Goal: Task Accomplishment & Management: Complete application form

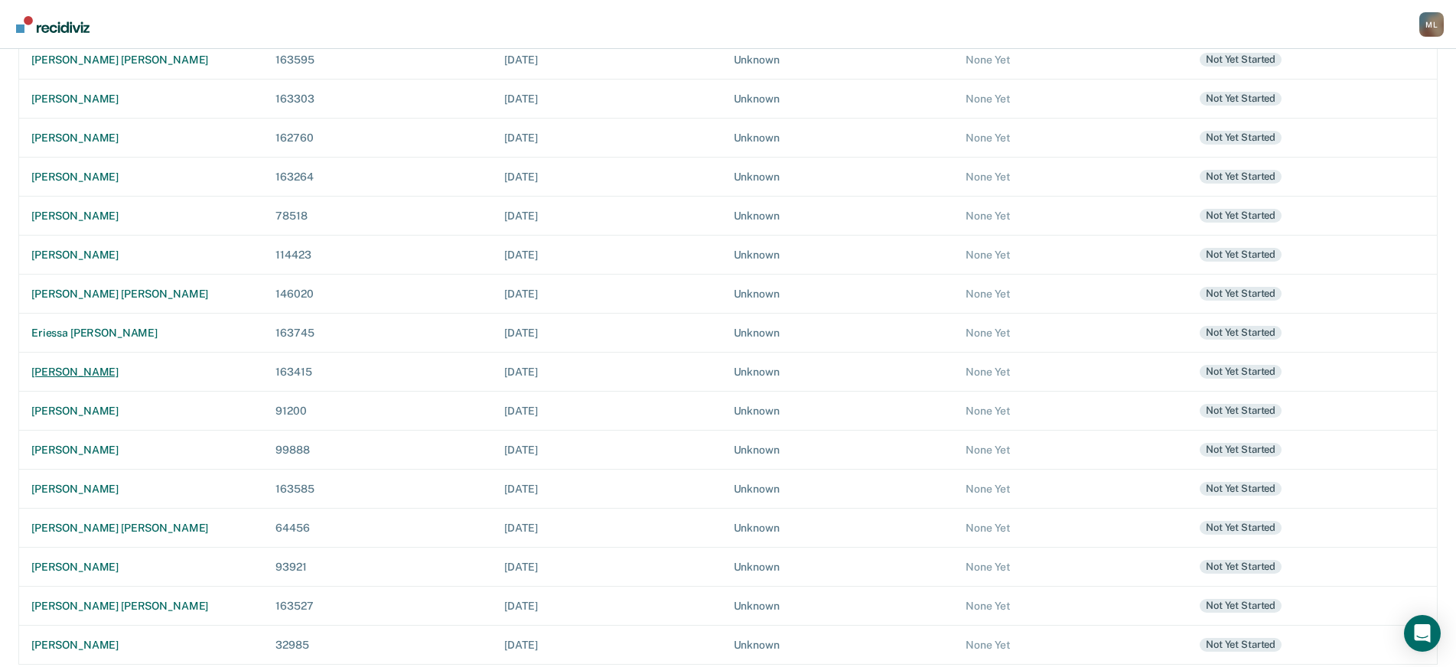
scroll to position [258, 0]
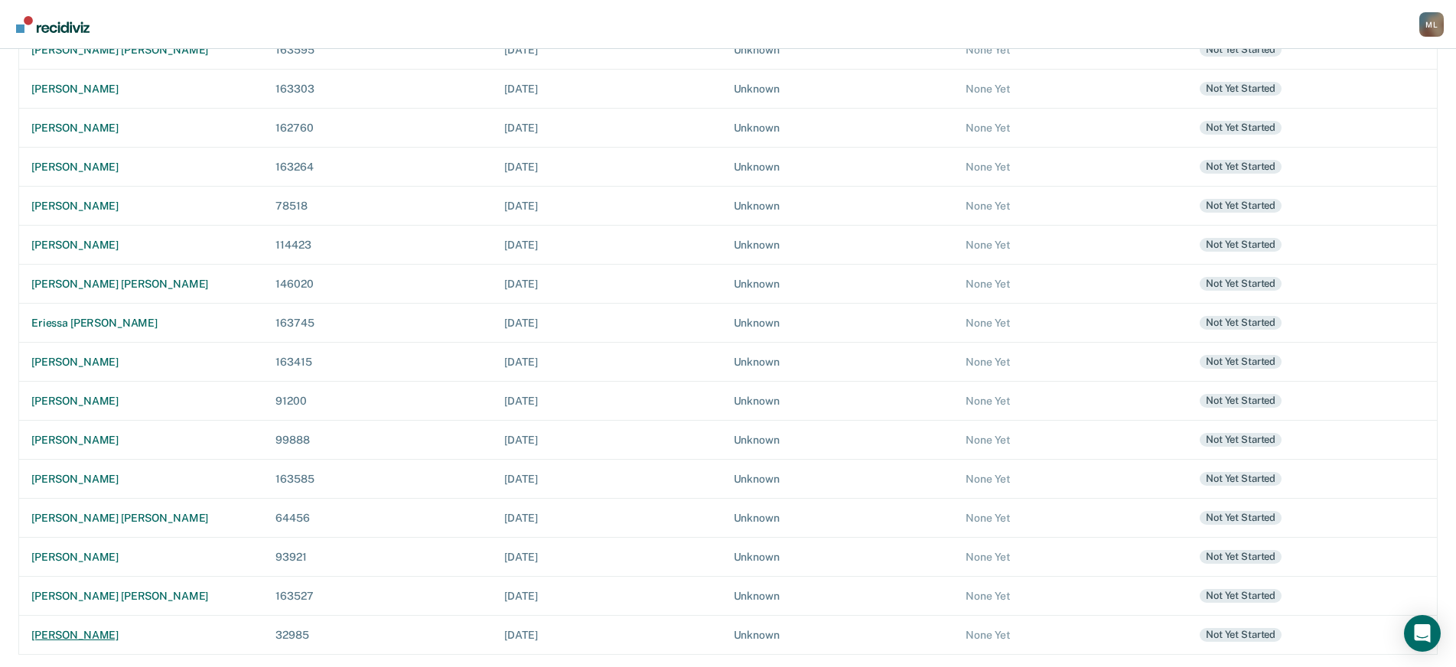
click at [119, 632] on div "[PERSON_NAME]" at bounding box center [141, 635] width 220 height 13
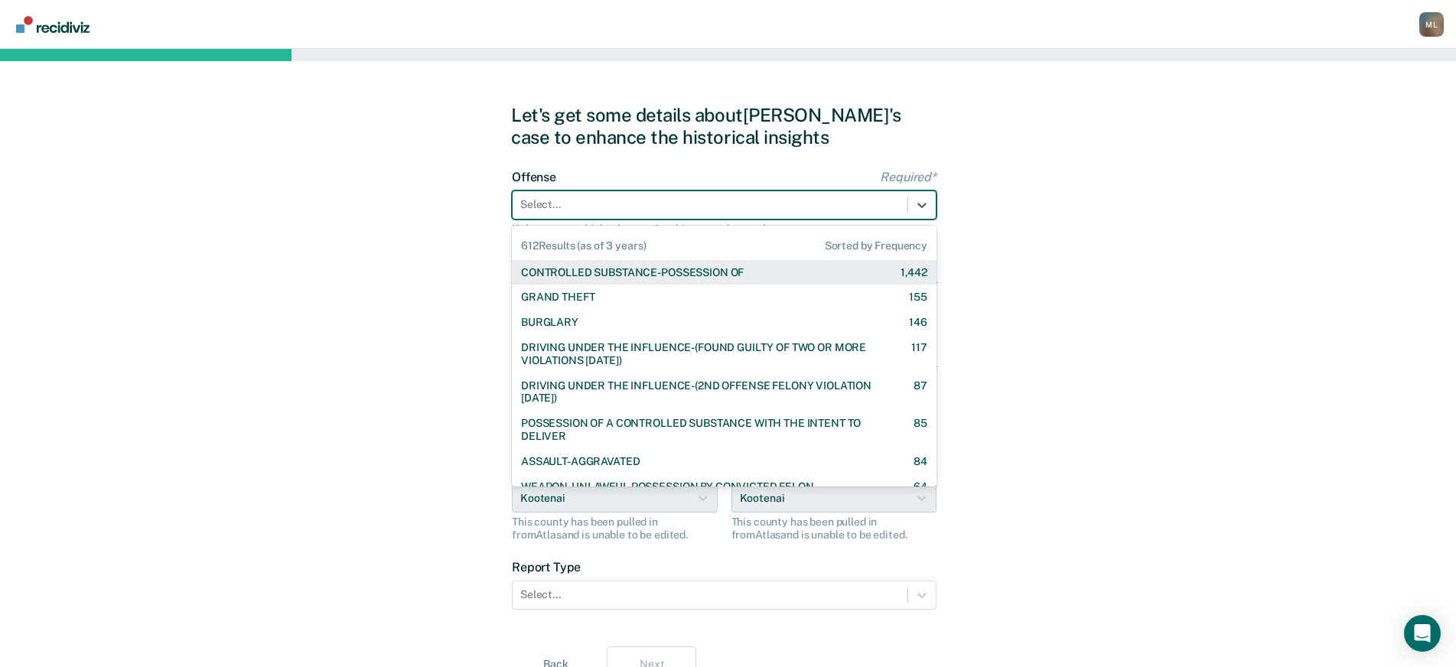
click at [551, 207] on div at bounding box center [710, 205] width 380 height 16
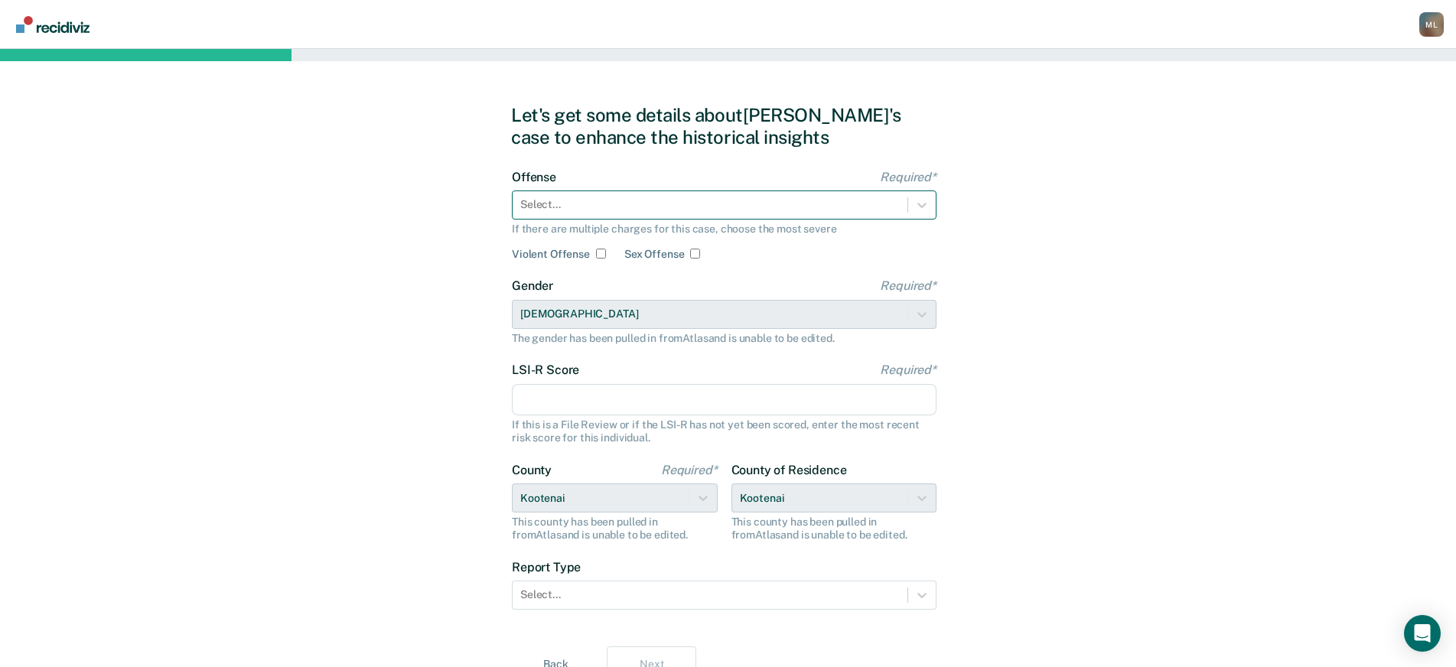
click at [572, 207] on div at bounding box center [710, 205] width 380 height 16
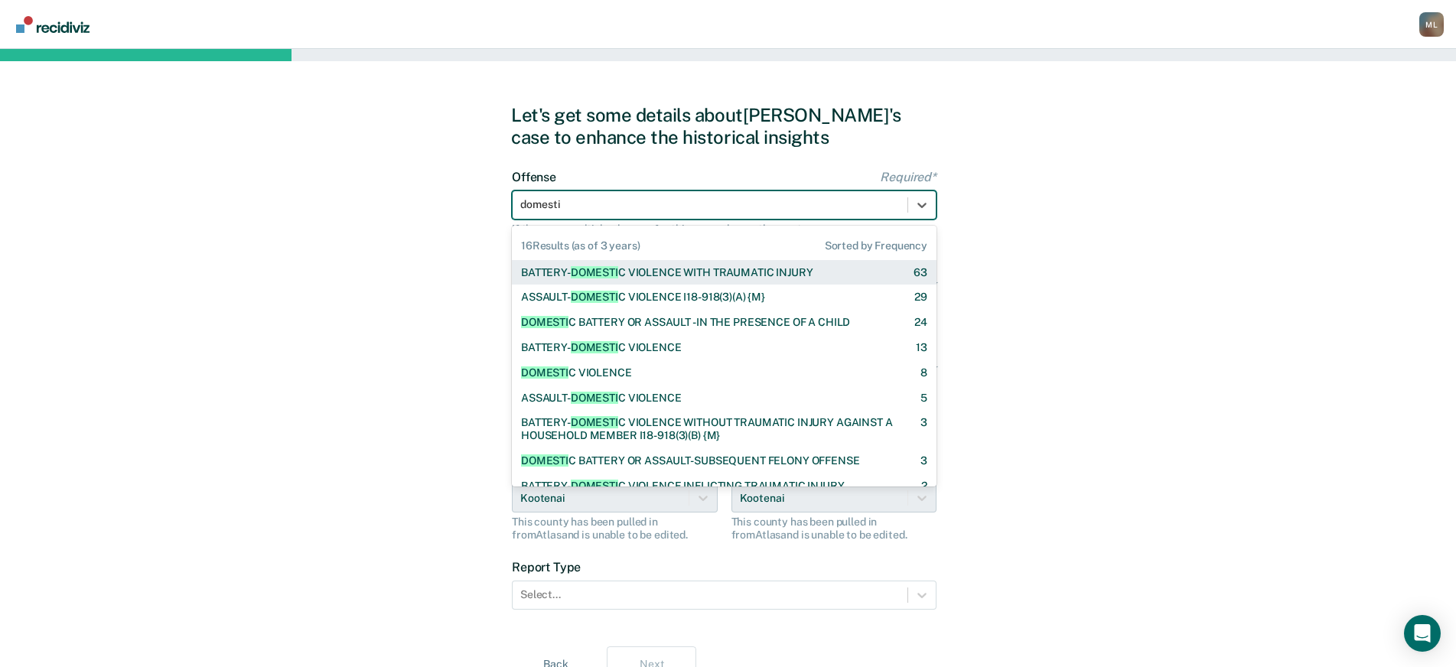
type input "domestic"
click at [629, 272] on div "BATTERY- DOMESTIC VIOLENCE WITH TRAUMATIC INJURY" at bounding box center [666, 272] width 290 height 13
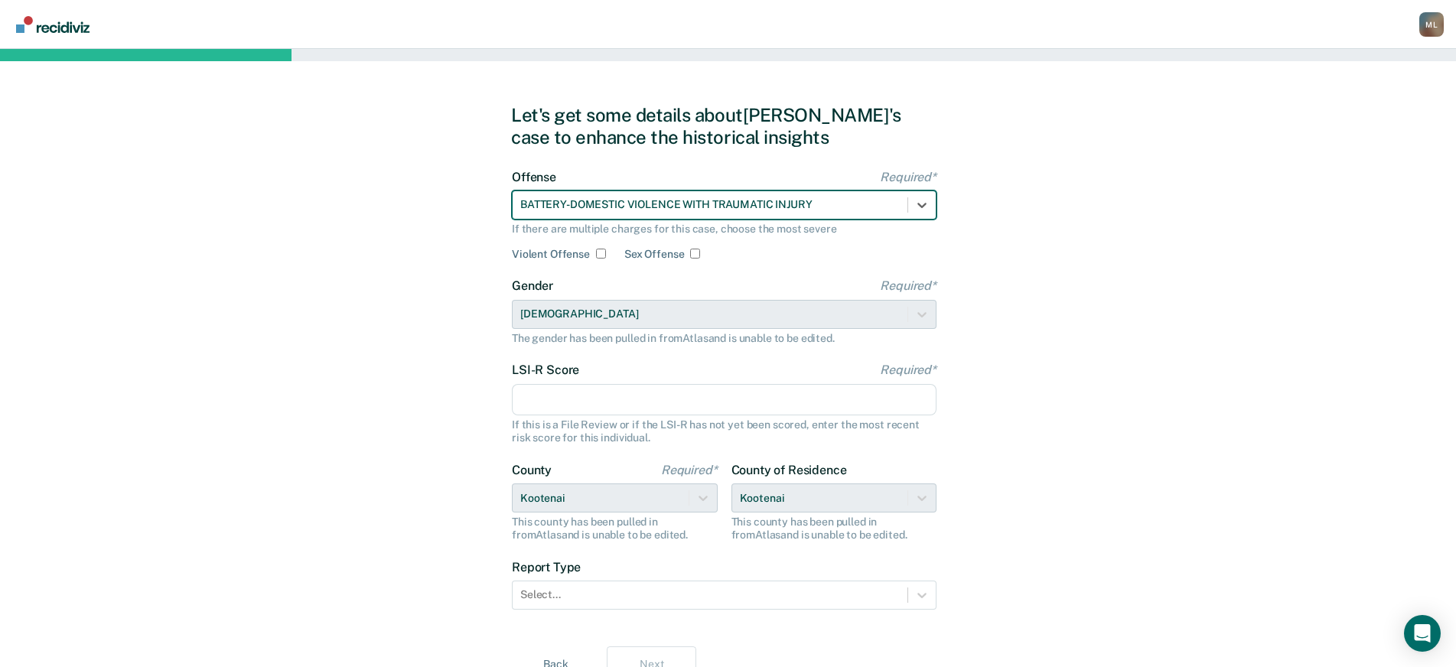
click at [598, 318] on div "Gender Required* [DEMOGRAPHIC_DATA] The gender has been pulled in from Atlas an…" at bounding box center [724, 312] width 425 height 66
click at [595, 393] on input "LSI-R Score Required*" at bounding box center [724, 400] width 425 height 32
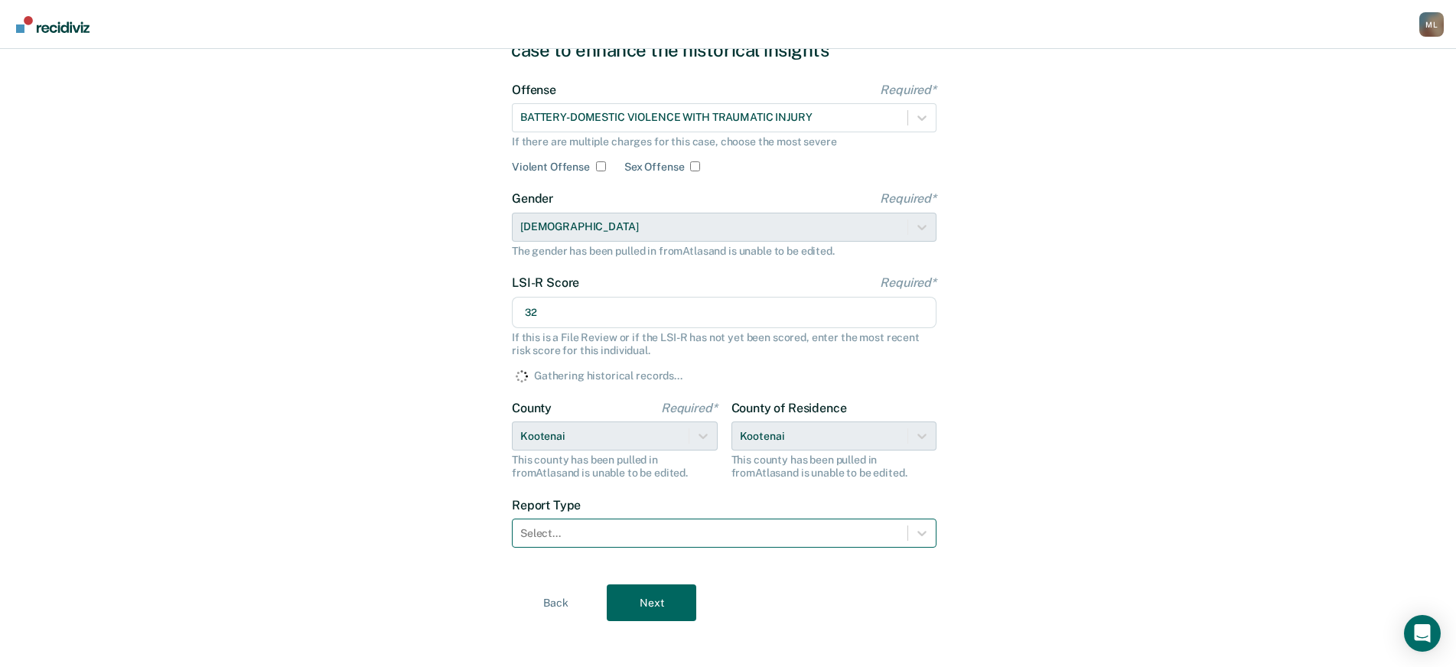
scroll to position [96, 0]
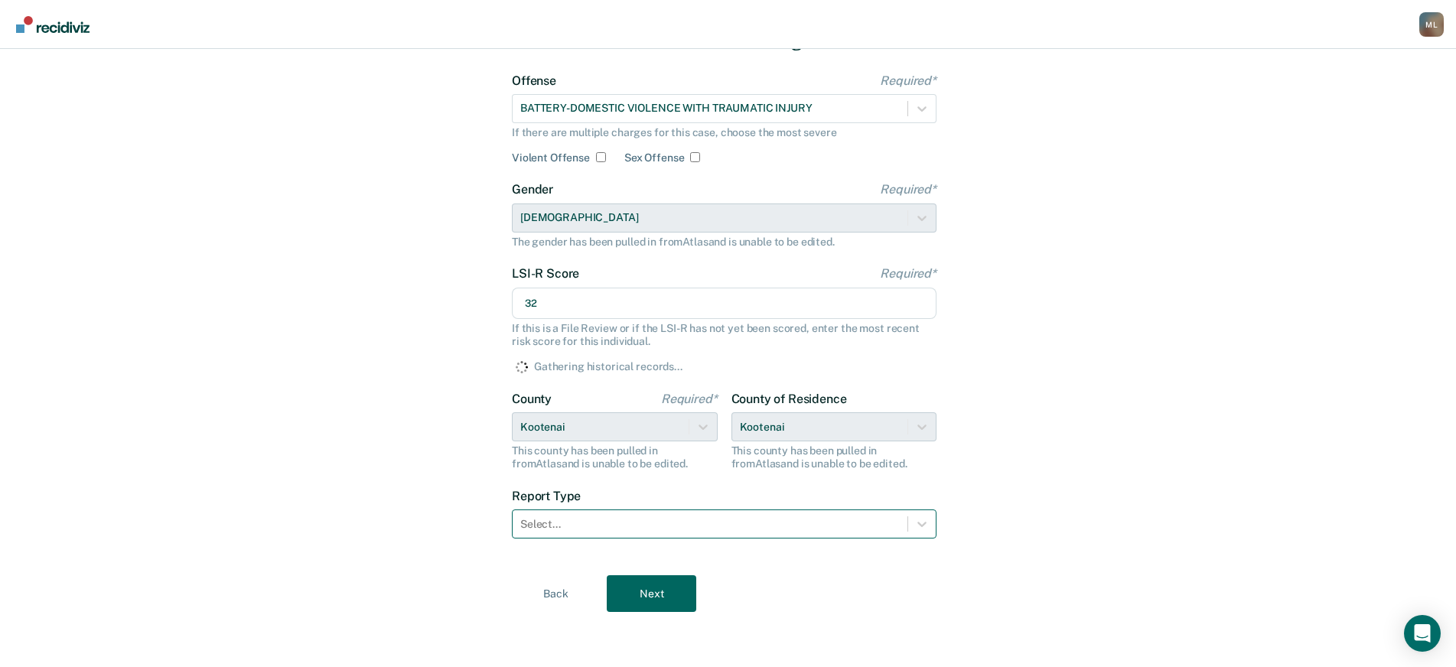
type input "32"
click at [628, 524] on div at bounding box center [710, 525] width 380 height 16
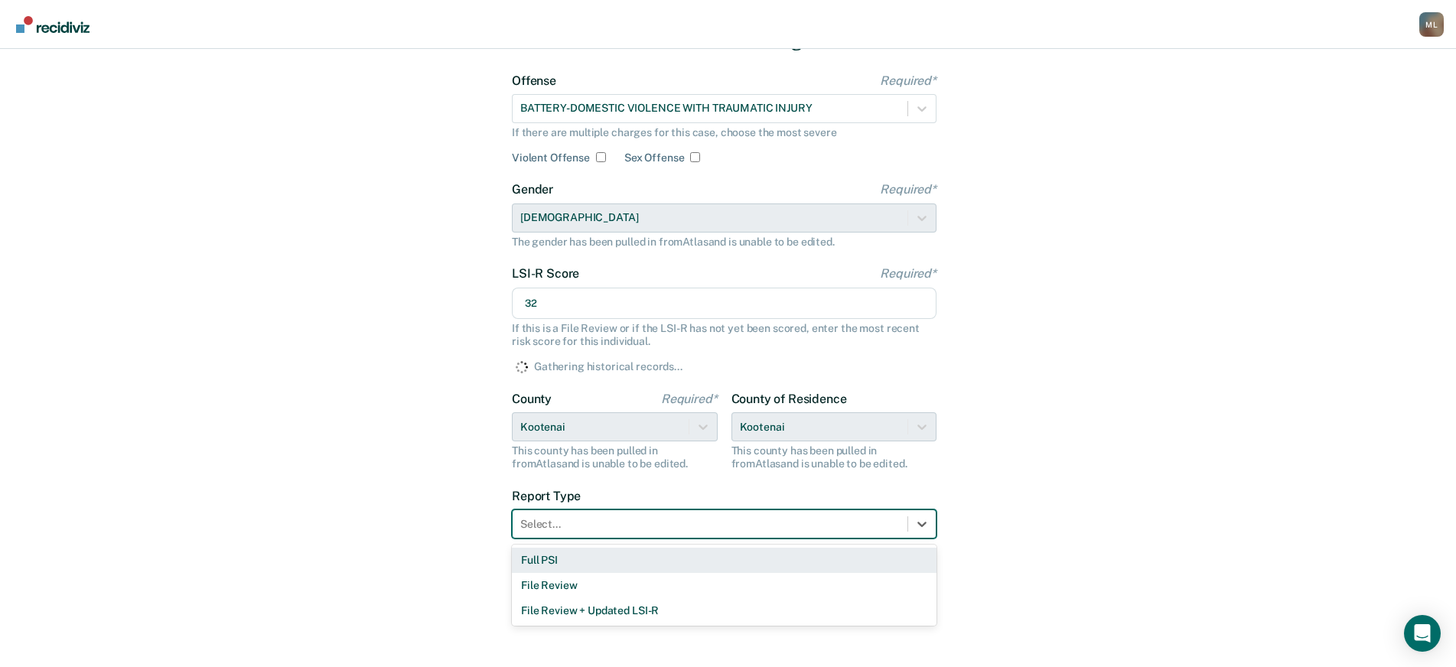
click at [553, 564] on div "Full PSI" at bounding box center [724, 560] width 425 height 25
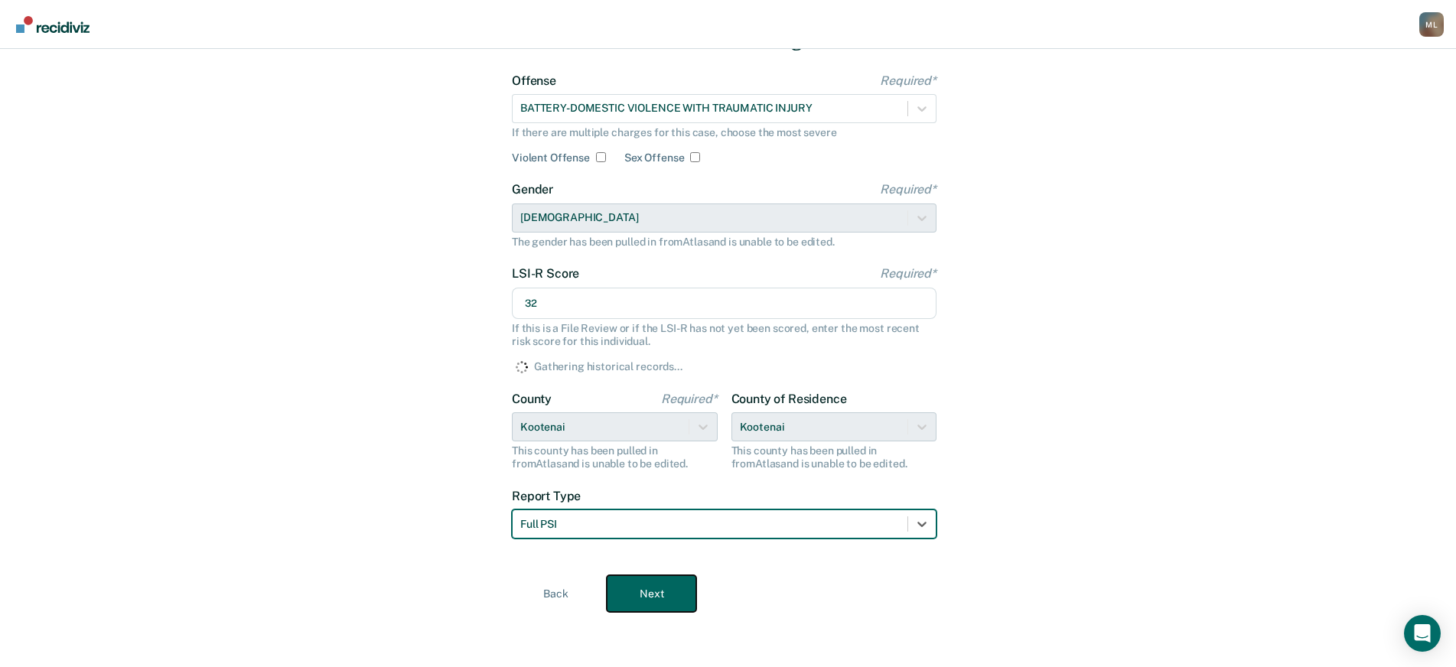
click at [657, 597] on button "Next" at bounding box center [652, 593] width 90 height 37
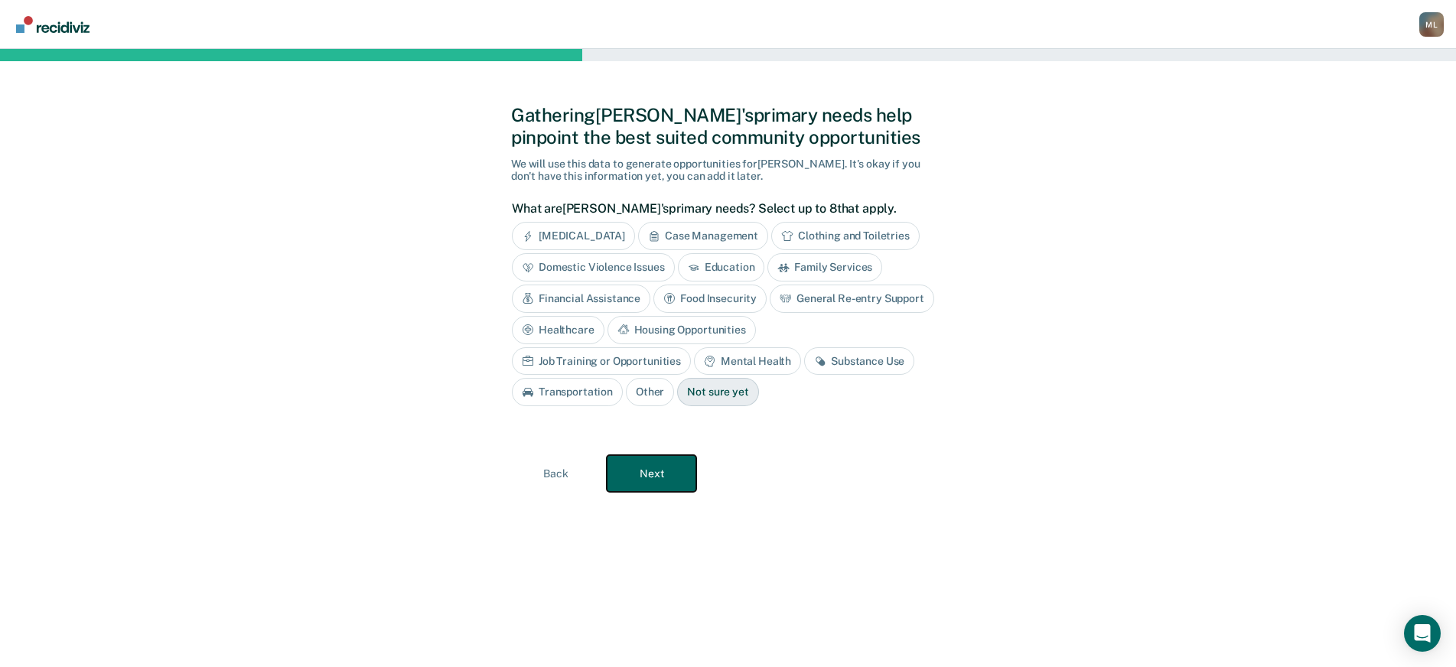
scroll to position [0, 0]
click at [605, 233] on div "[MEDICAL_DATA]" at bounding box center [580, 236] width 123 height 28
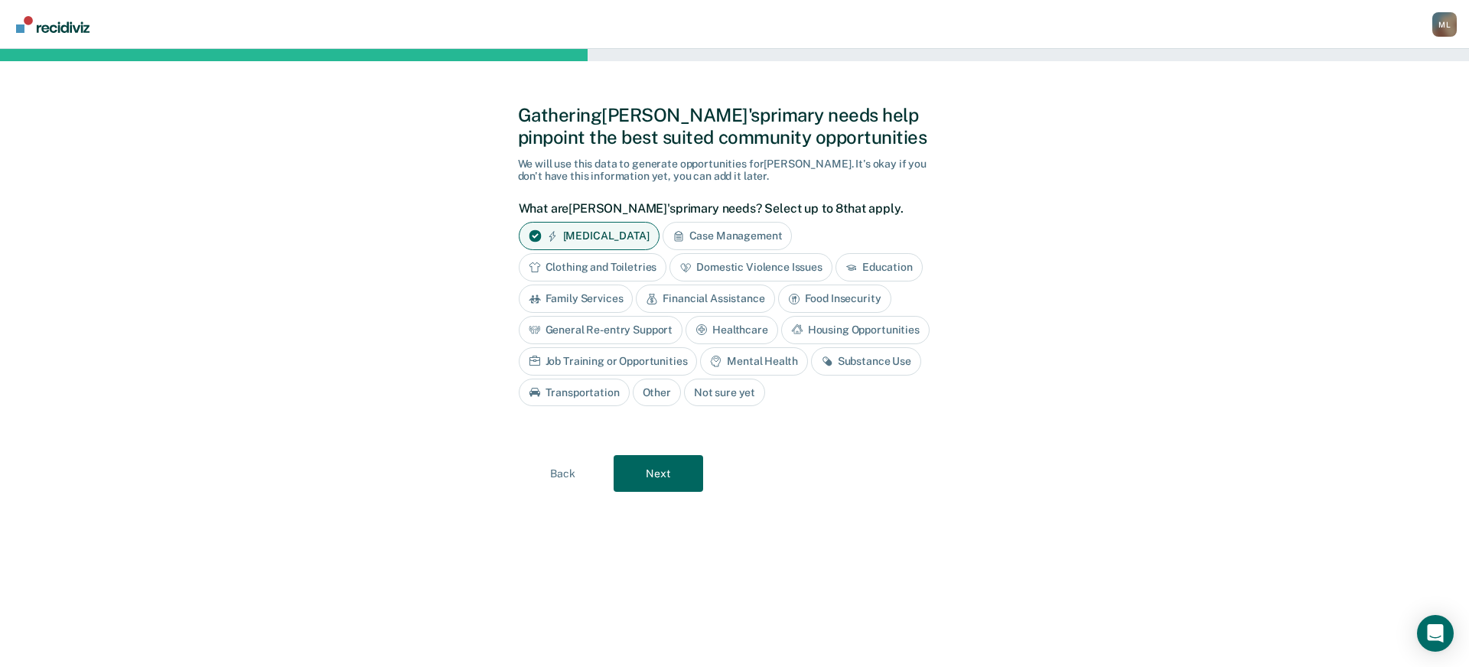
click at [800, 272] on div "Domestic Violence Issues" at bounding box center [751, 267] width 163 height 28
click at [873, 364] on div "Substance Use" at bounding box center [866, 361] width 110 height 28
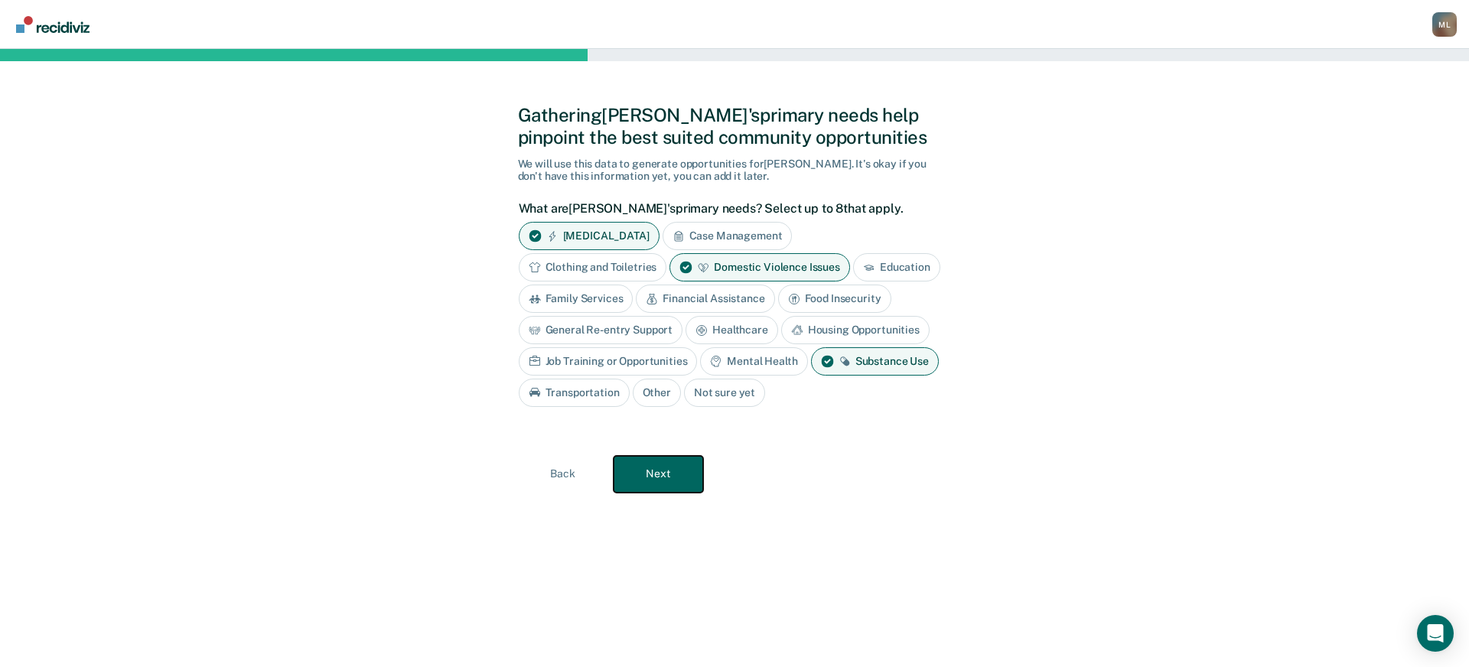
click at [652, 479] on button "Next" at bounding box center [659, 474] width 90 height 37
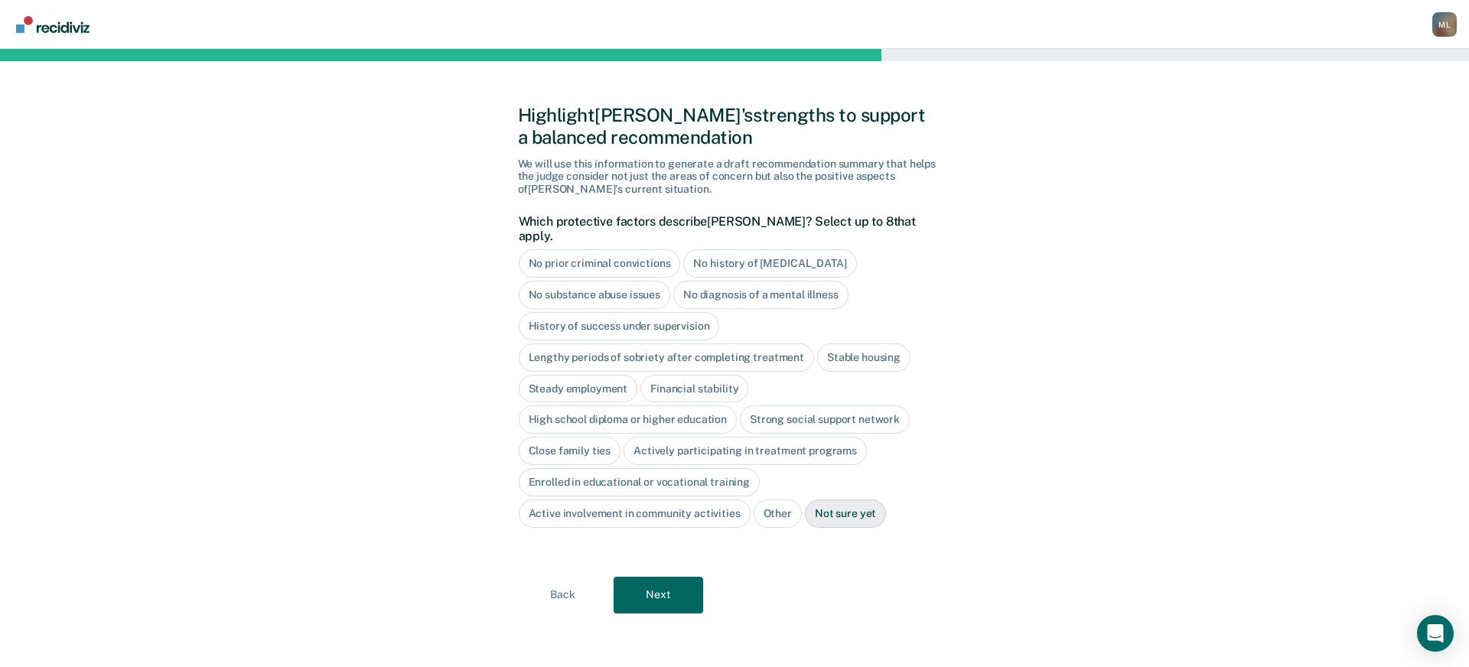
click at [573, 437] on div "Close family ties" at bounding box center [570, 451] width 103 height 28
click at [671, 578] on button "Next" at bounding box center [659, 595] width 90 height 37
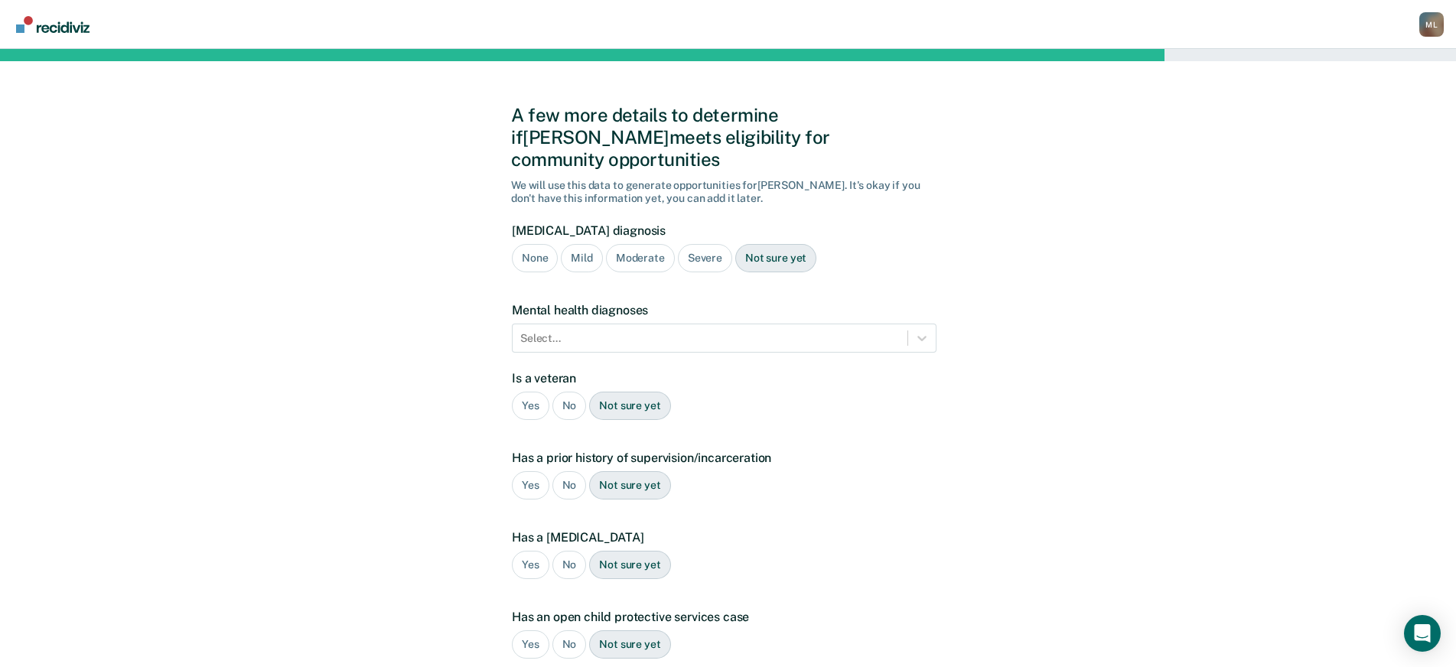
click at [776, 244] on div "Not sure yet" at bounding box center [775, 258] width 81 height 28
click at [563, 331] on div at bounding box center [710, 339] width 380 height 16
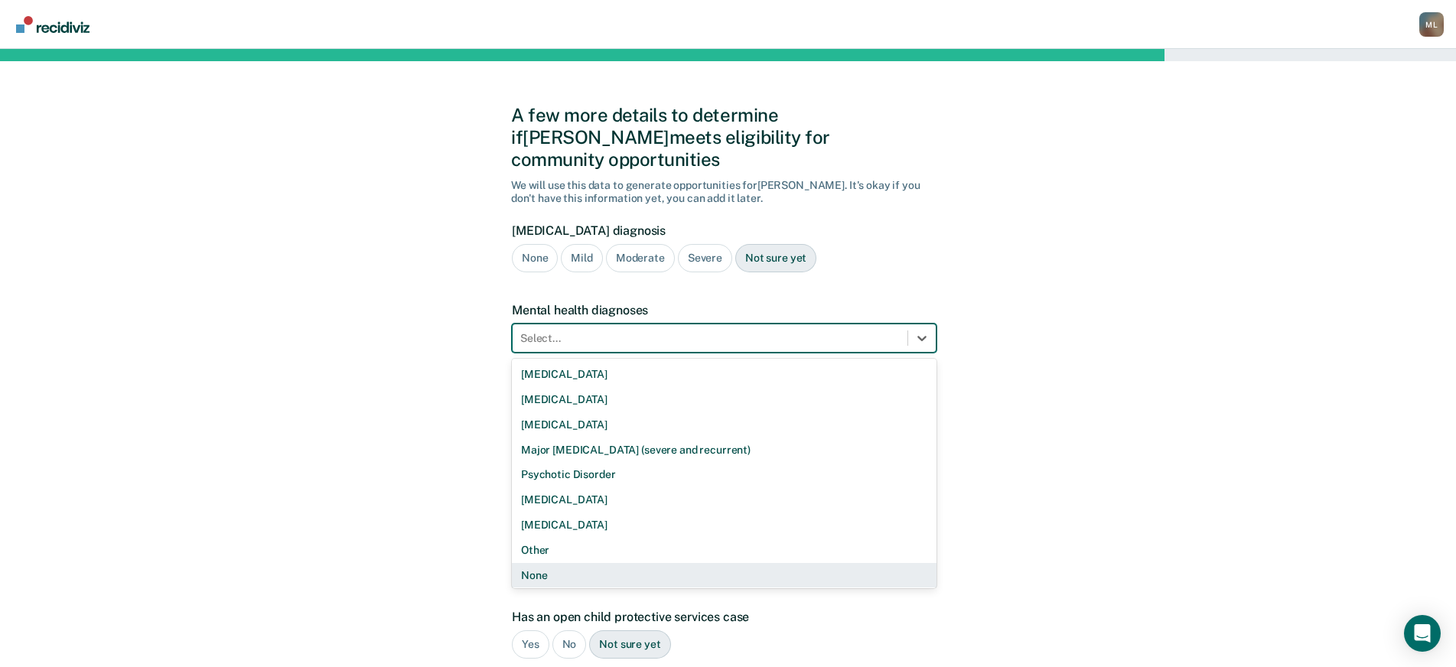
click at [586, 563] on div "None" at bounding box center [724, 575] width 425 height 25
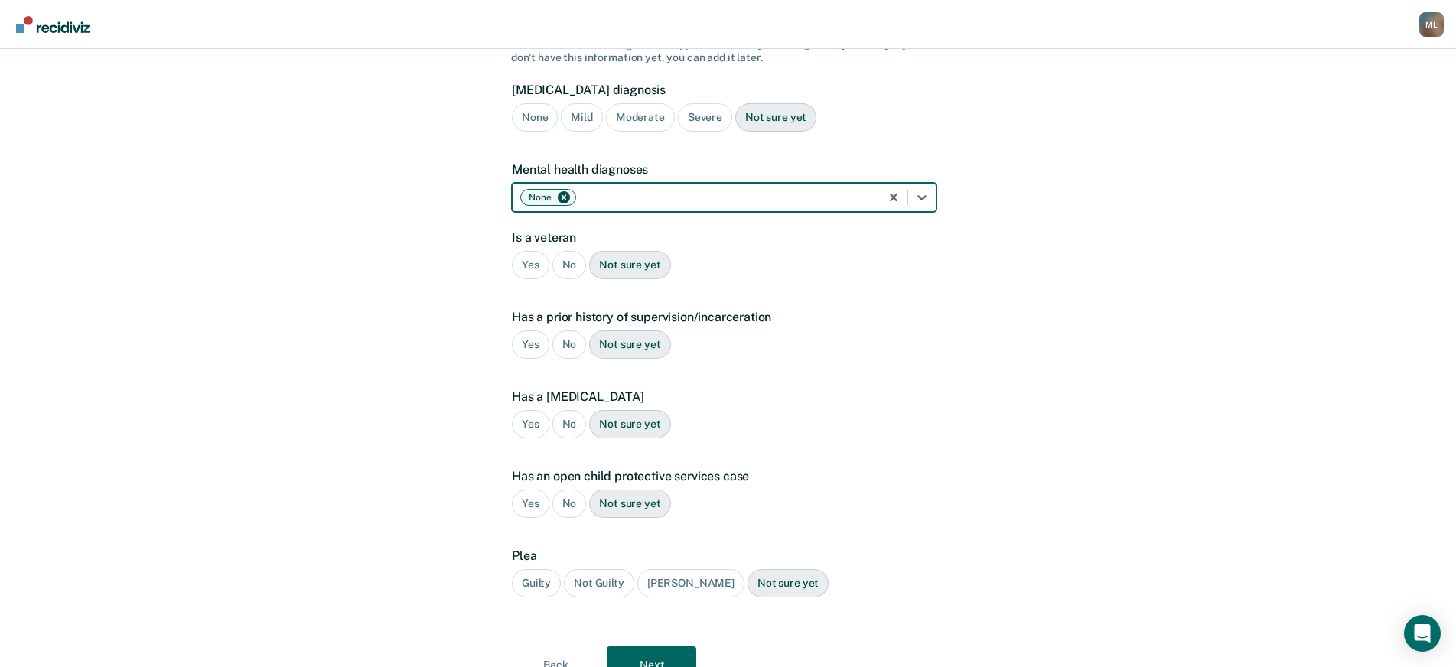
scroll to position [153, 0]
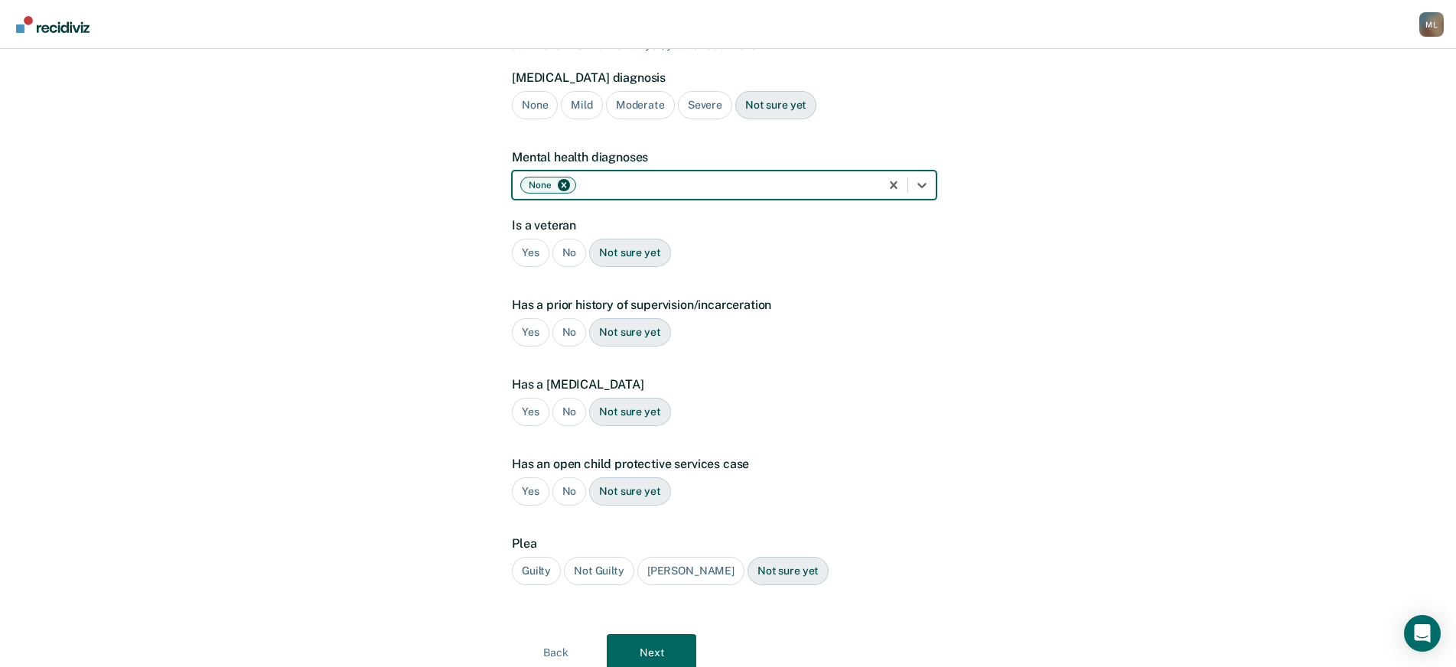
click at [573, 239] on div "No" at bounding box center [570, 253] width 34 height 28
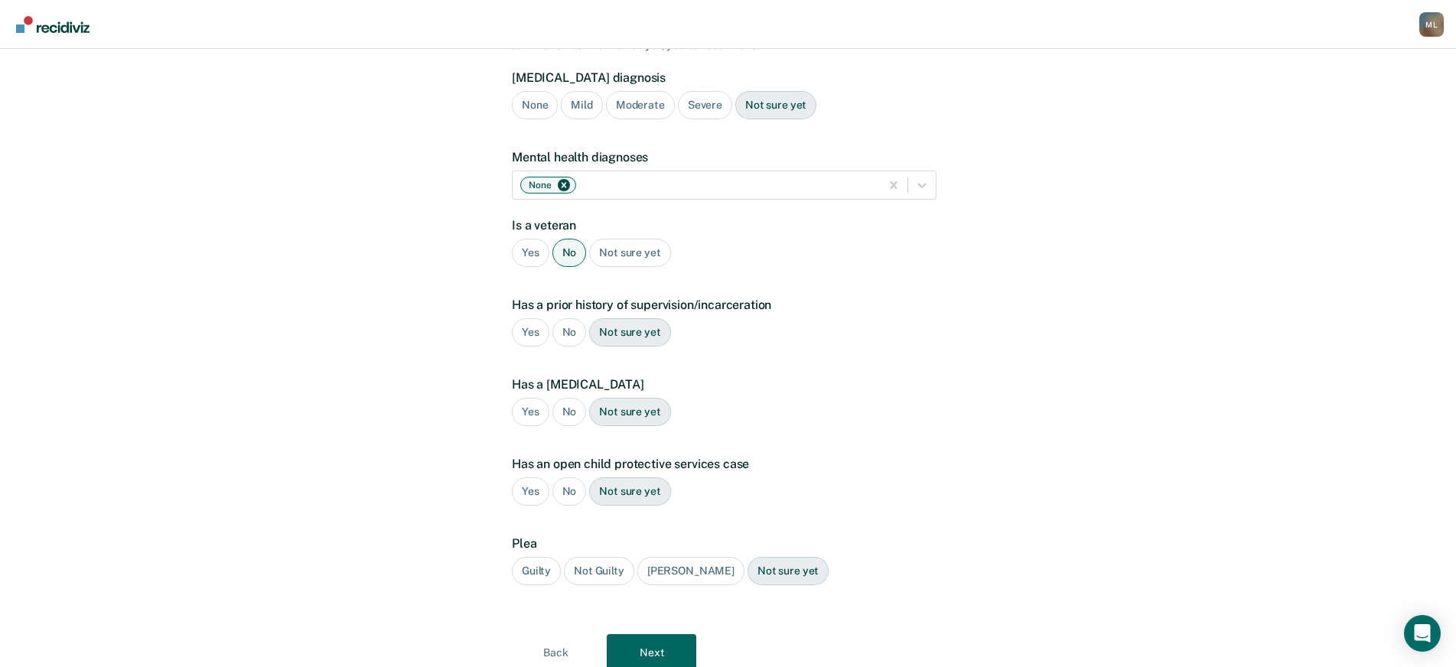
click at [526, 318] on div "Yes" at bounding box center [530, 332] width 37 height 28
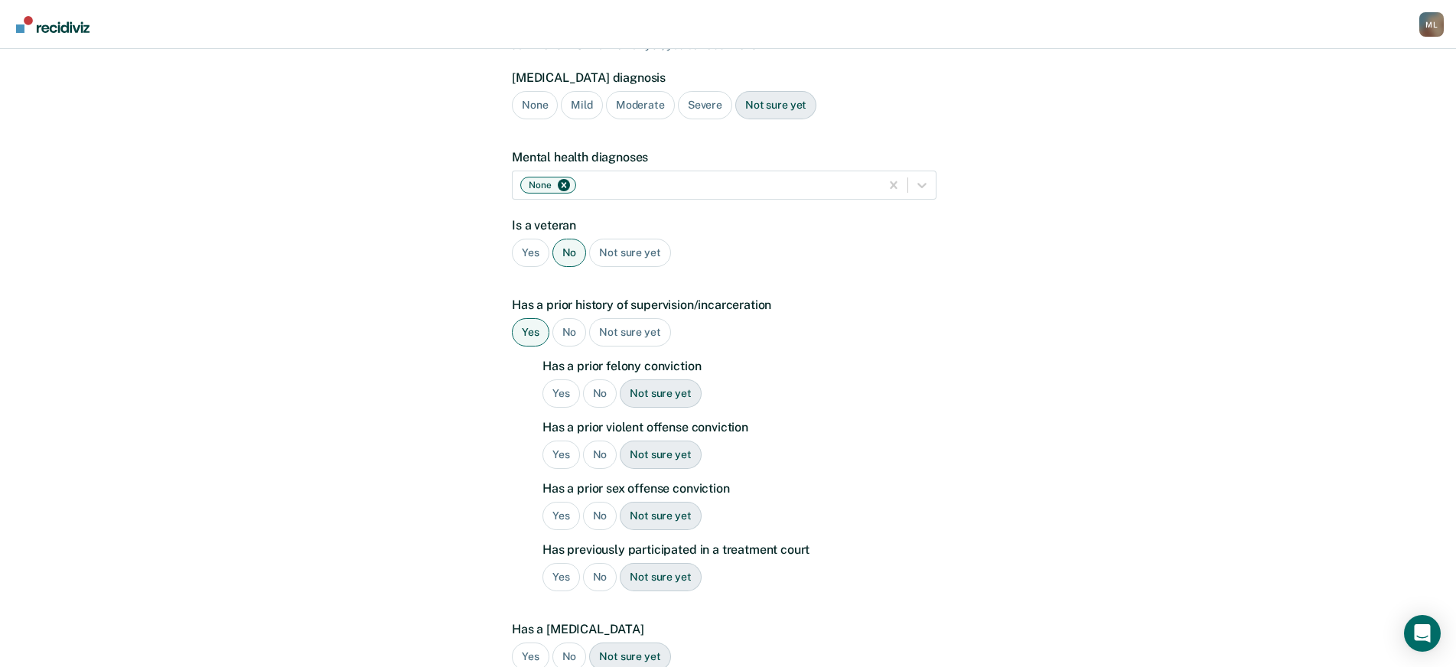
click at [556, 380] on div "Yes" at bounding box center [561, 394] width 37 height 28
click at [556, 441] on div "Yes" at bounding box center [561, 455] width 37 height 28
click at [599, 502] on div "No" at bounding box center [600, 516] width 34 height 28
click at [646, 563] on div "Not sure yet" at bounding box center [660, 577] width 81 height 28
click at [571, 643] on div "No" at bounding box center [570, 657] width 34 height 28
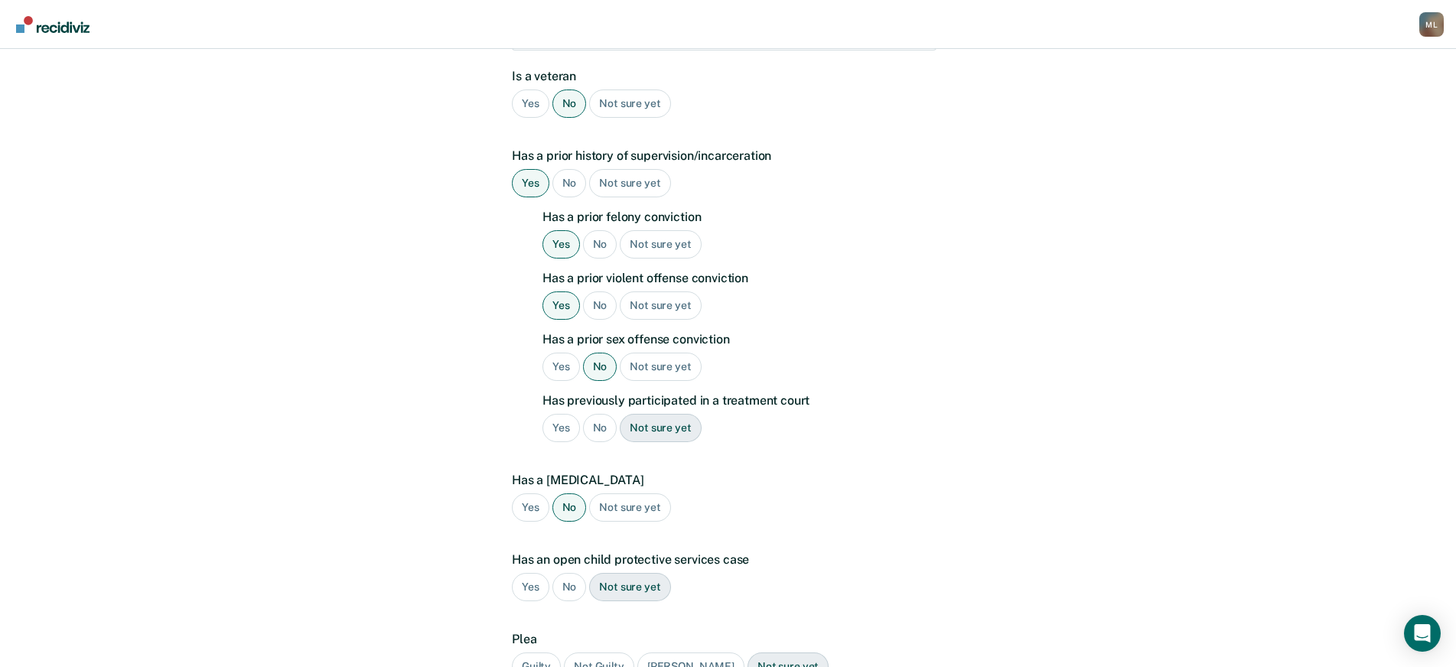
scroll to position [306, 0]
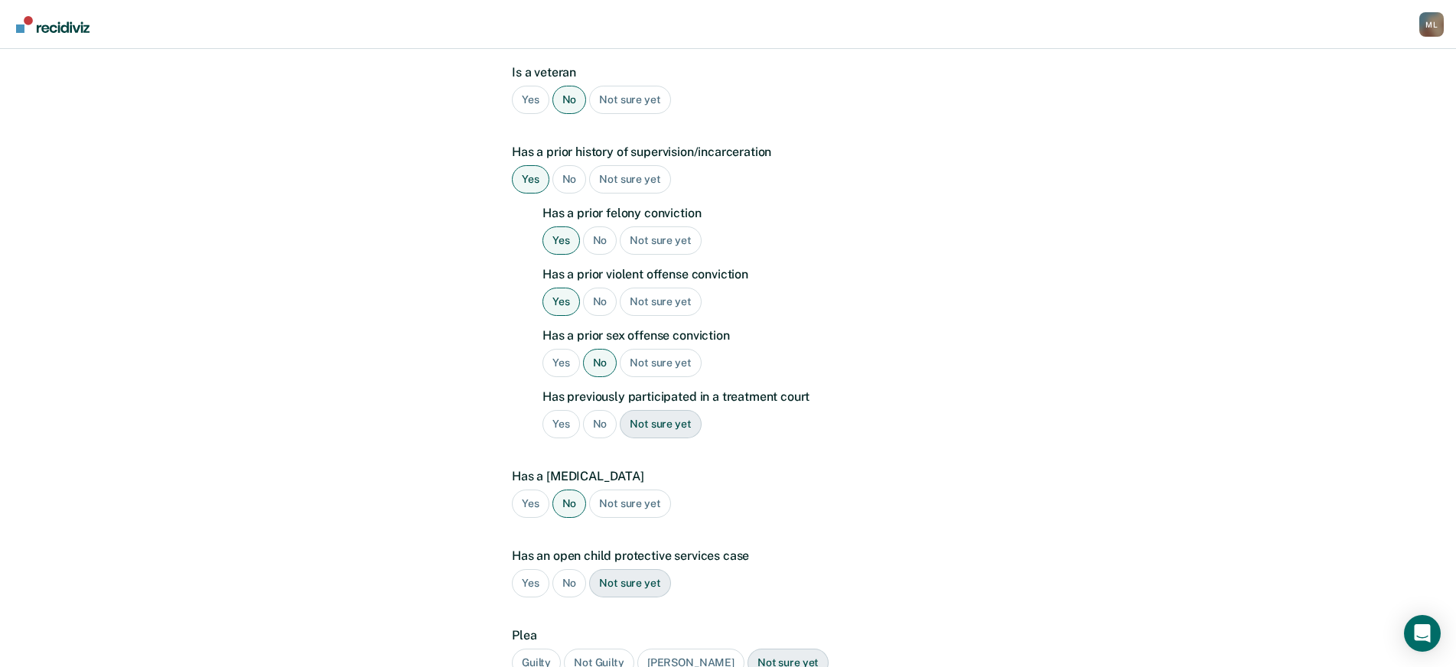
click at [572, 569] on div "No" at bounding box center [570, 583] width 34 height 28
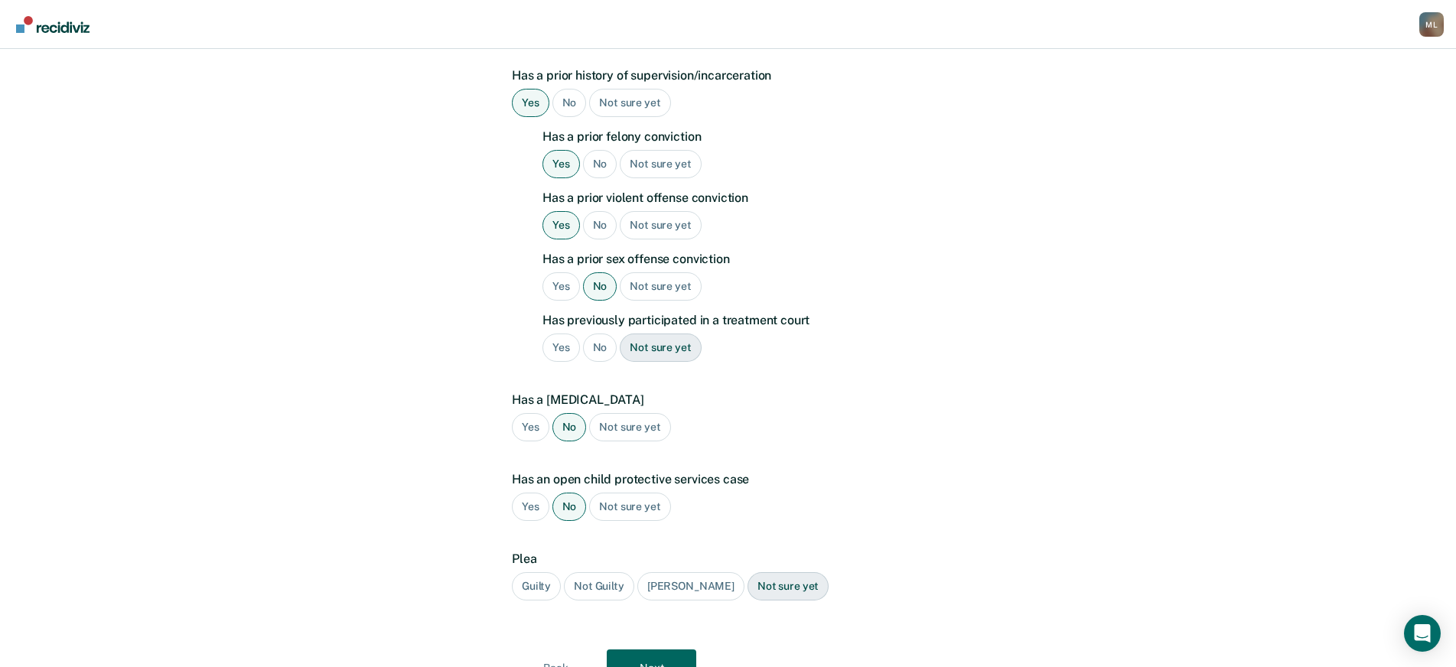
click at [531, 572] on div "Guilty" at bounding box center [536, 586] width 49 height 28
click at [663, 651] on button "Next" at bounding box center [652, 668] width 90 height 37
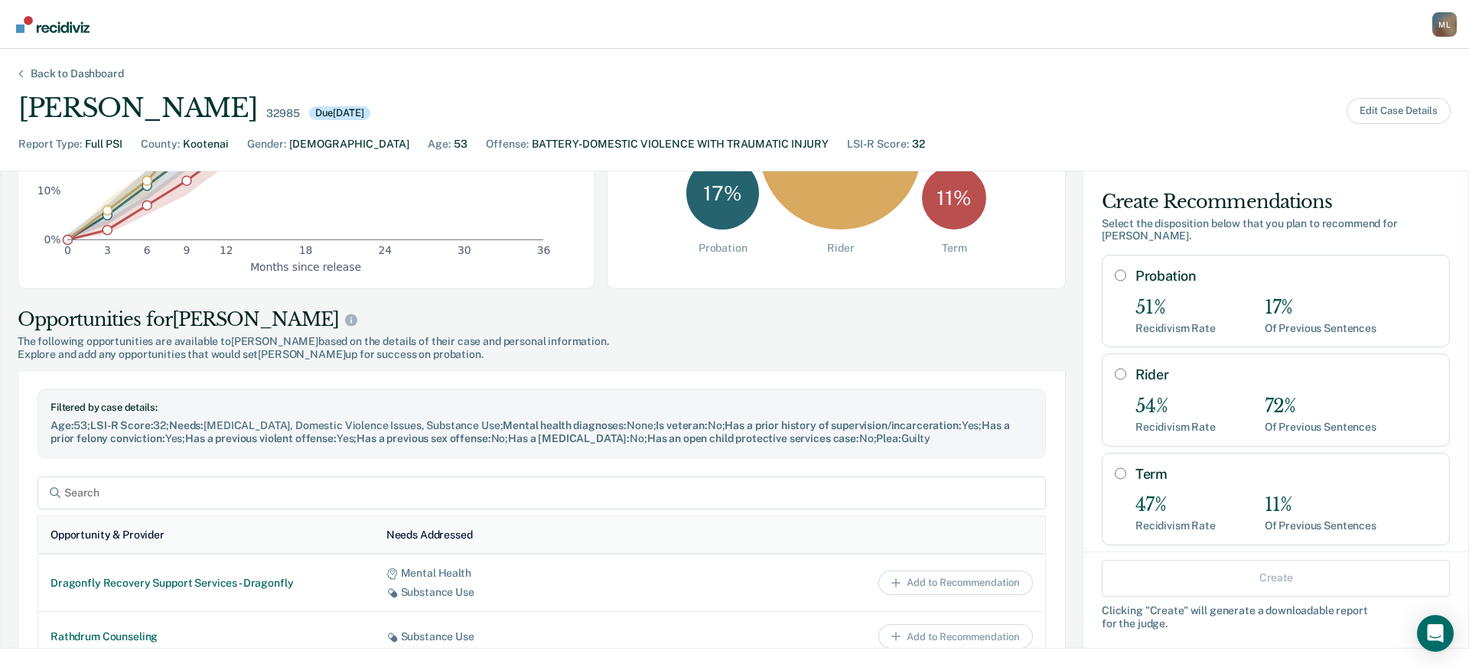
click at [1115, 468] on input "Term" at bounding box center [1120, 474] width 11 height 12
radio input "true"
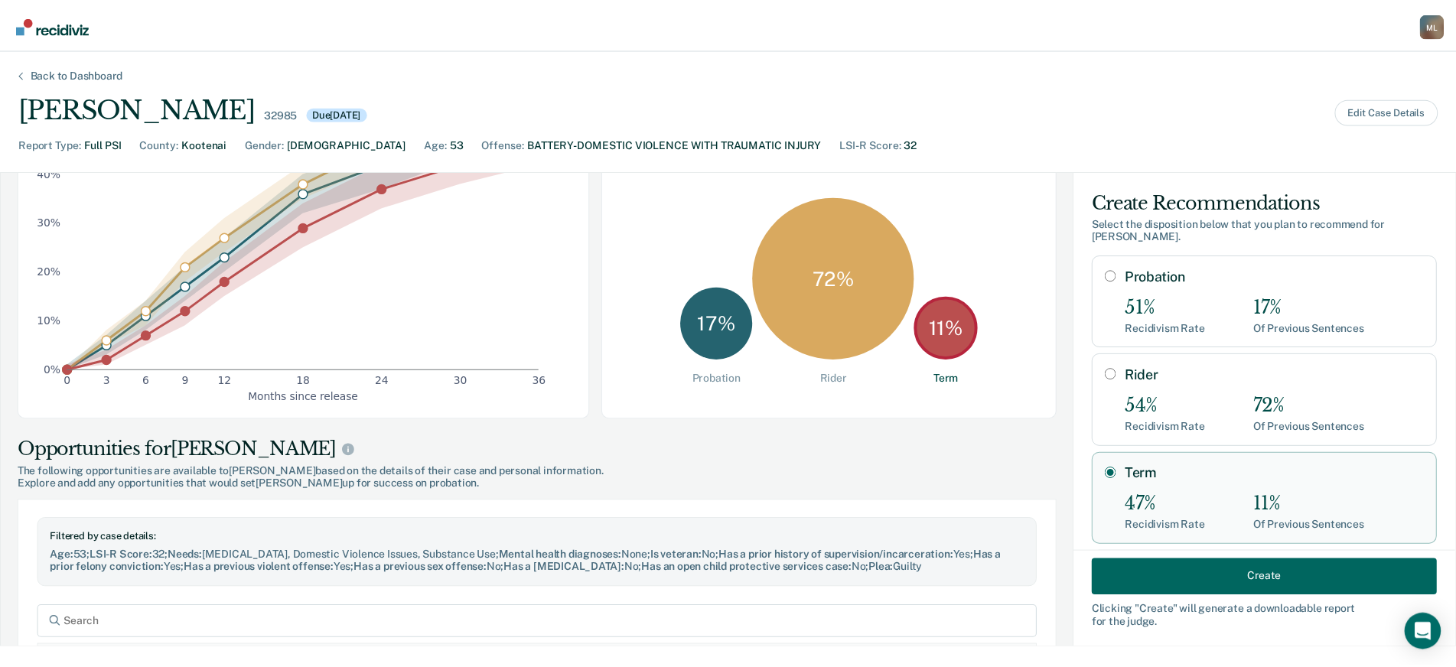
scroll to position [230, 0]
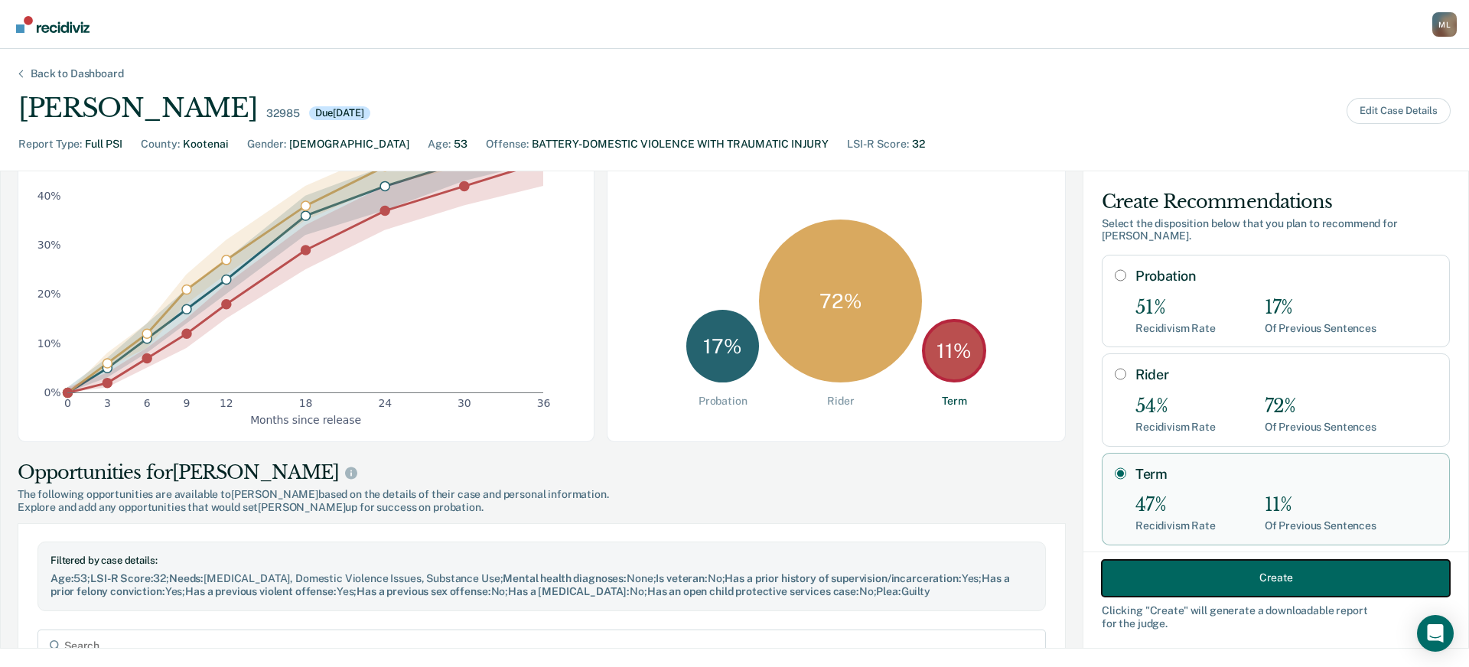
click at [1177, 572] on button "Create" at bounding box center [1276, 577] width 348 height 37
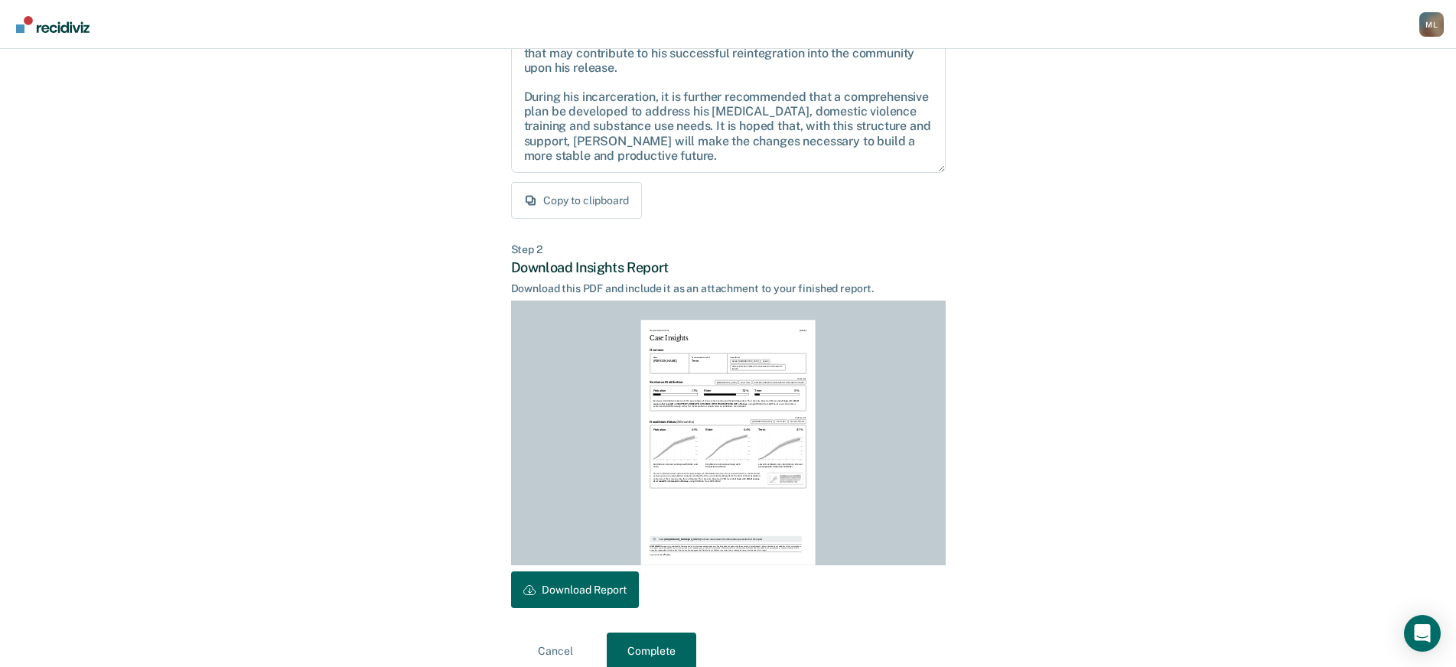
scroll to position [205, 0]
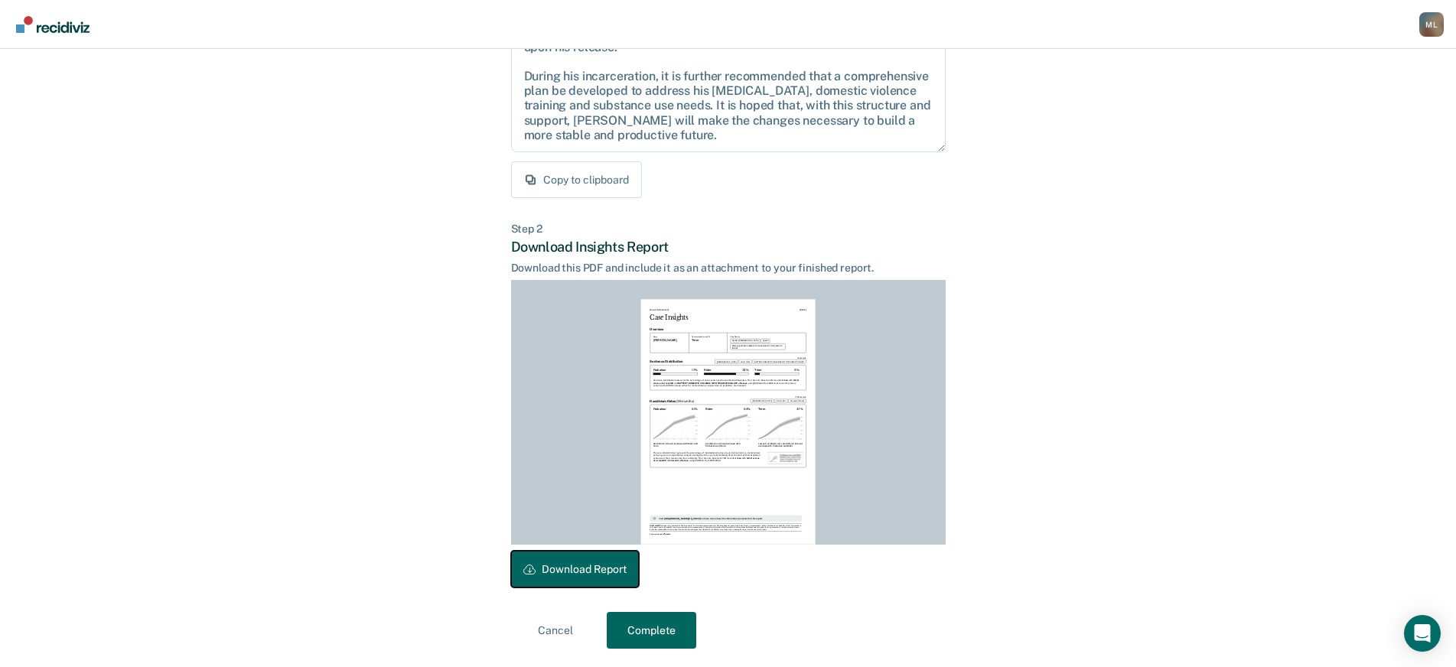
click at [568, 582] on button "Download Report" at bounding box center [575, 569] width 128 height 37
click at [667, 634] on button "Complete" at bounding box center [652, 630] width 90 height 37
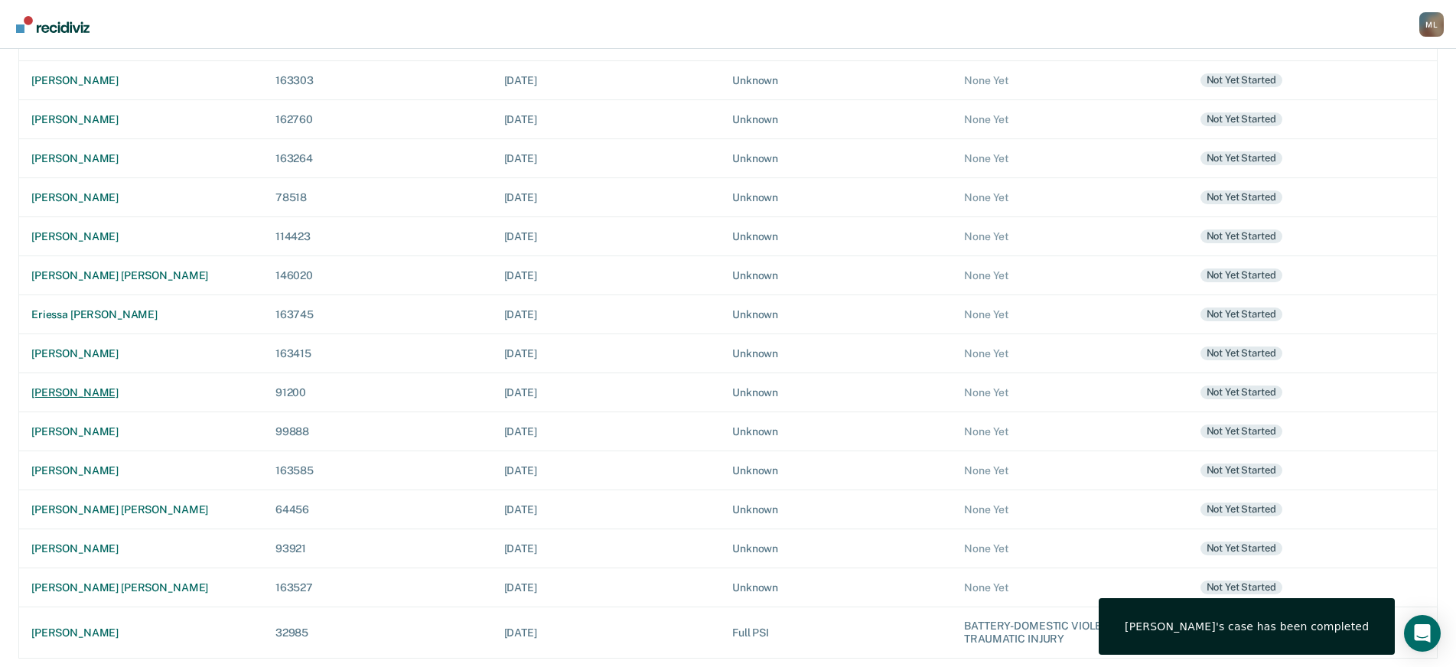
scroll to position [270, 0]
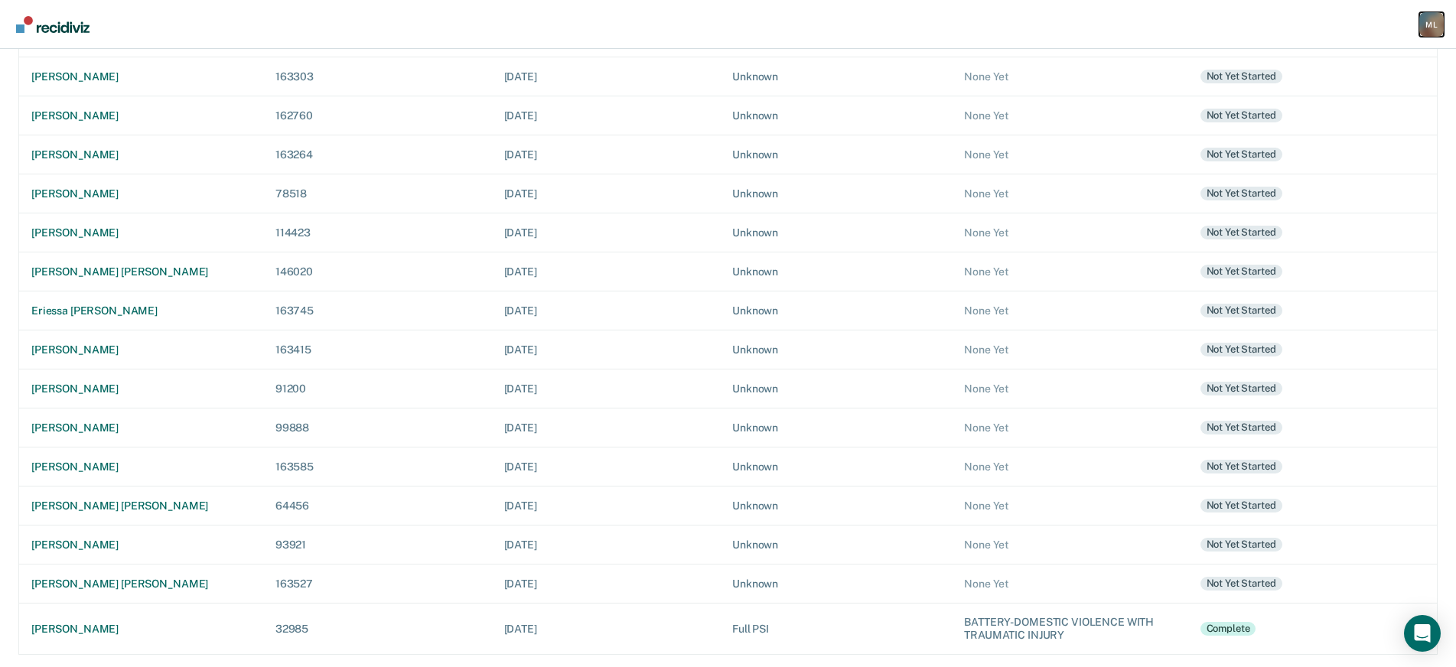
click at [1433, 21] on div "M L" at bounding box center [1432, 24] width 24 height 24
click at [1335, 98] on link "Log Out" at bounding box center [1368, 99] width 128 height 13
